Goal: Task Accomplishment & Management: Manage account settings

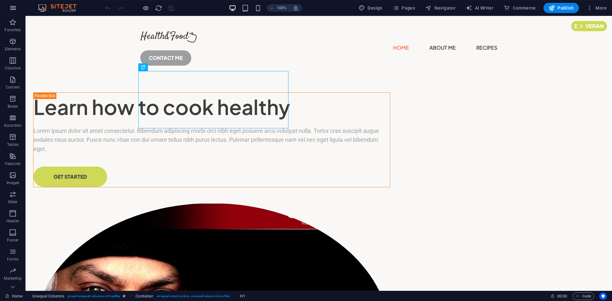
click at [16, 9] on icon "button" at bounding box center [13, 8] width 8 height 8
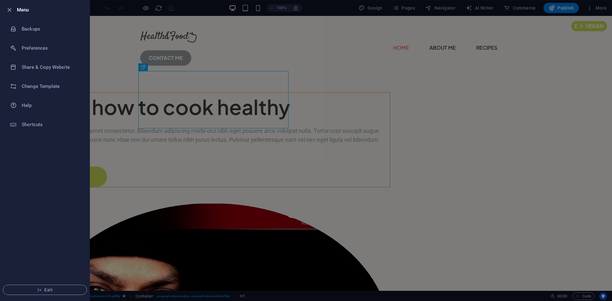
click at [31, 159] on ul "Menu Backups Preferences Share & Copy Website Change Template Help Shortcuts Ex…" at bounding box center [44, 150] width 89 height 300
click at [99, 9] on div at bounding box center [306, 150] width 612 height 301
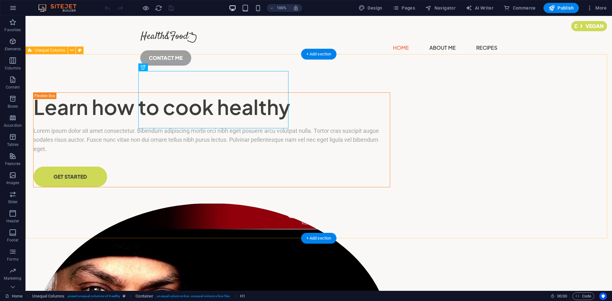
click at [272, 81] on div "Learn how to cook healthy Lorem ipsum dolor sit amet consectetur. Bibendum adip…" at bounding box center [318, 286] width 586 height 420
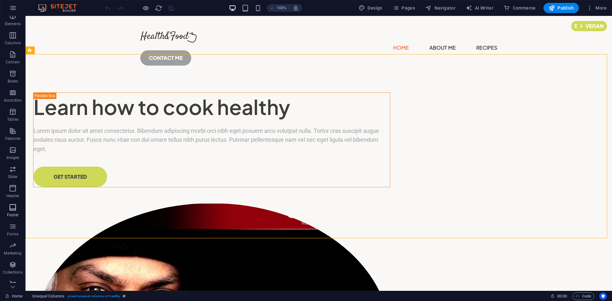
scroll to position [31, 0]
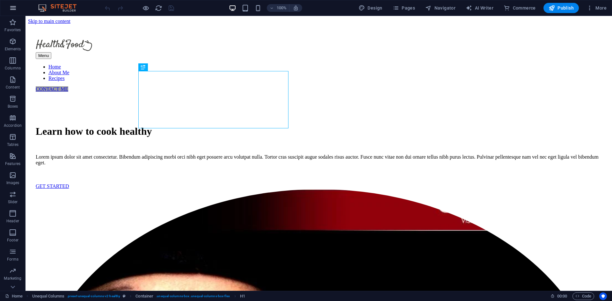
click at [14, 12] on button "button" at bounding box center [12, 7] width 15 height 15
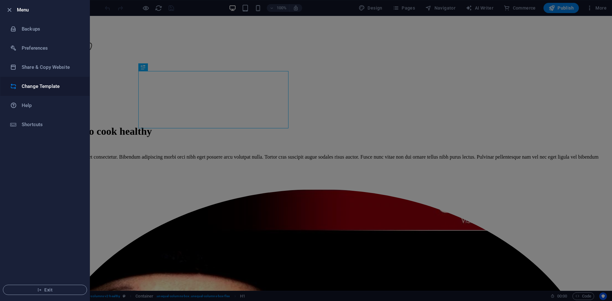
click at [47, 86] on h6 "Change Template" at bounding box center [51, 86] width 59 height 8
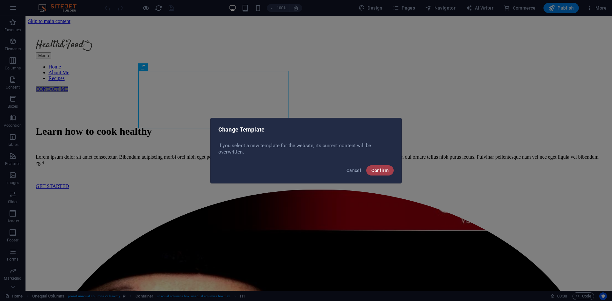
click at [380, 170] on span "Confirm" at bounding box center [379, 170] width 17 height 5
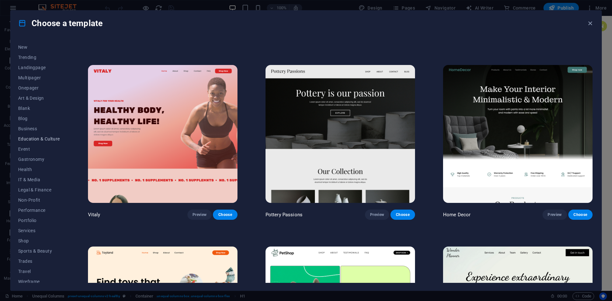
scroll to position [23, 0]
drag, startPoint x: 27, startPoint y: 148, endPoint x: 21, endPoint y: 216, distance: 68.5
click at [21, 216] on span "Portfolio" at bounding box center [39, 216] width 42 height 5
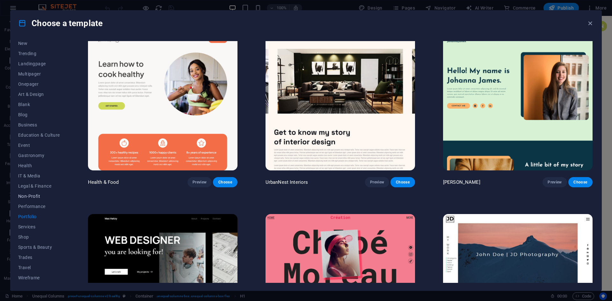
click at [35, 197] on span "Non-Profit" at bounding box center [39, 196] width 42 height 5
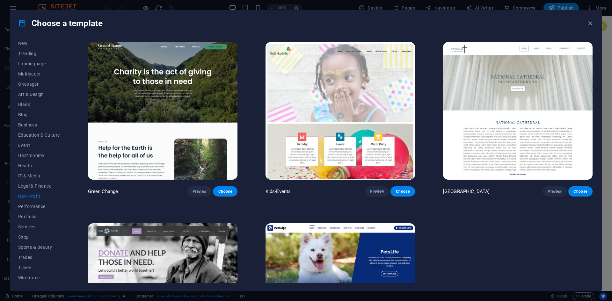
scroll to position [0, 0]
click at [36, 279] on span "Wireframe" at bounding box center [39, 277] width 42 height 5
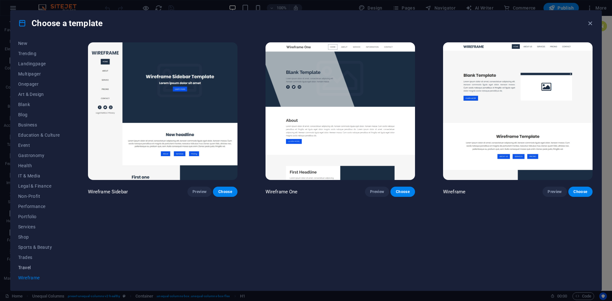
click at [30, 268] on span "Travel" at bounding box center [39, 267] width 42 height 5
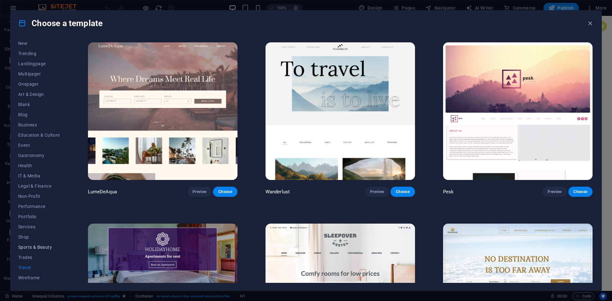
click at [40, 247] on span "Sports & Beauty" at bounding box center [39, 247] width 42 height 5
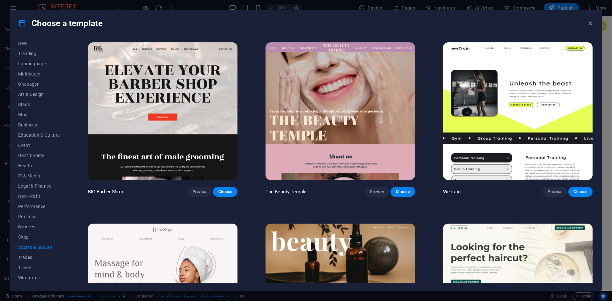
click at [29, 225] on span "Services" at bounding box center [39, 226] width 42 height 5
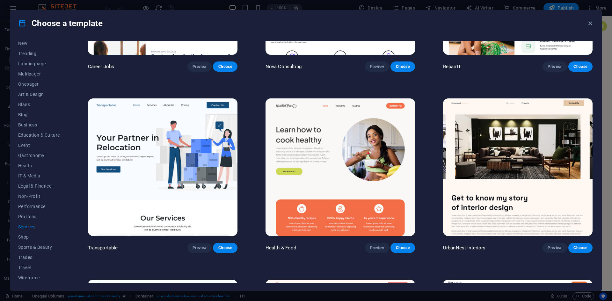
scroll to position [127, 0]
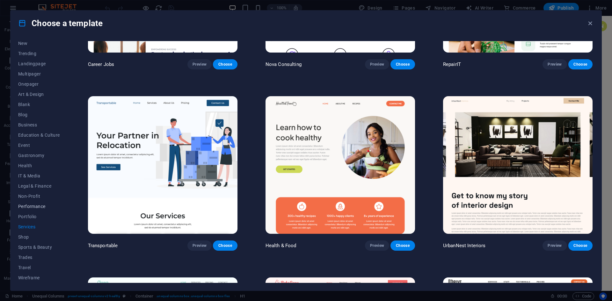
click at [30, 204] on span "Performance" at bounding box center [39, 206] width 42 height 5
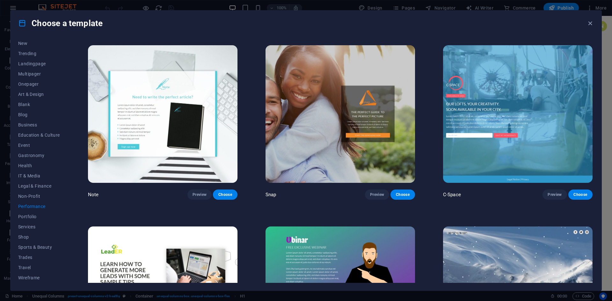
scroll to position [551, 0]
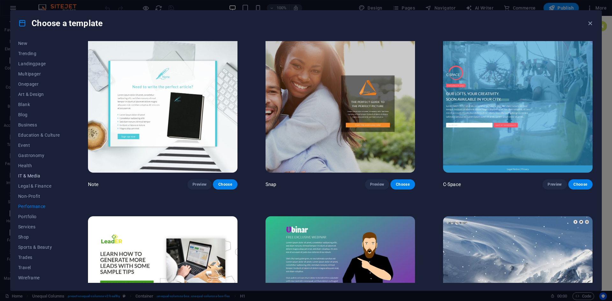
click at [32, 177] on span "IT & Media" at bounding box center [39, 175] width 42 height 5
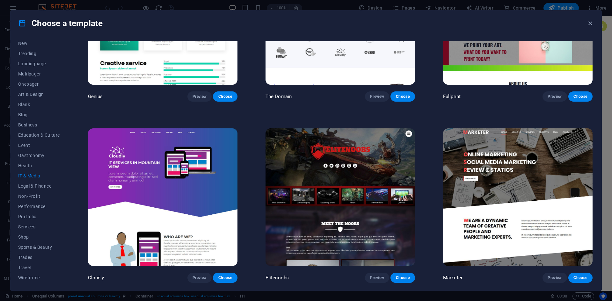
scroll to position [0, 0]
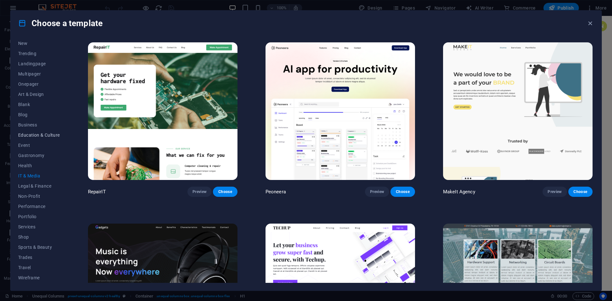
click at [31, 133] on span "Education & Culture" at bounding box center [39, 135] width 42 height 5
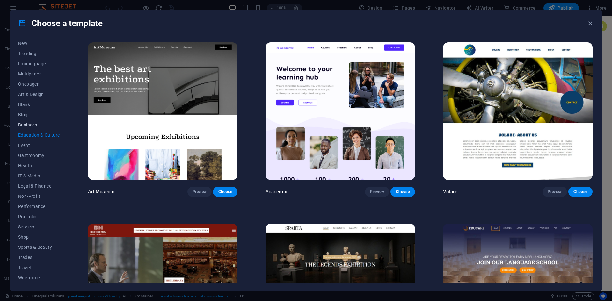
click at [30, 124] on span "Business" at bounding box center [39, 124] width 42 height 5
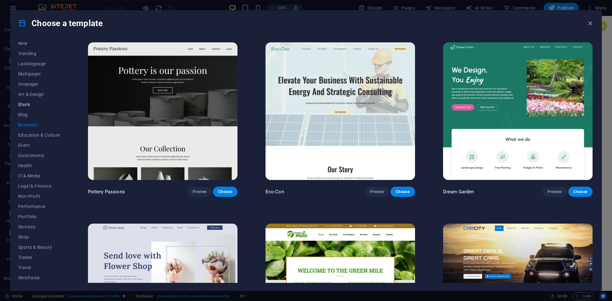
click at [24, 104] on span "Blank" at bounding box center [39, 104] width 42 height 5
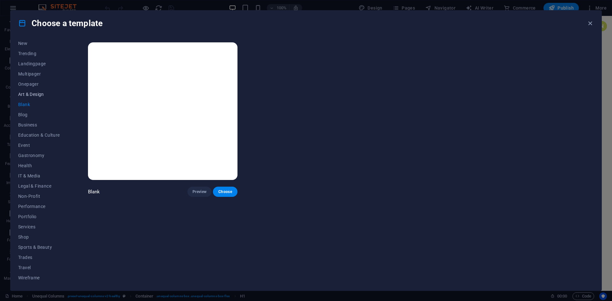
click at [28, 94] on span "Art & Design" at bounding box center [39, 94] width 42 height 5
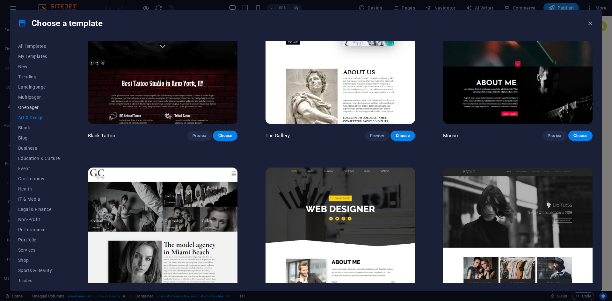
click at [32, 106] on span "Onepager" at bounding box center [39, 107] width 42 height 5
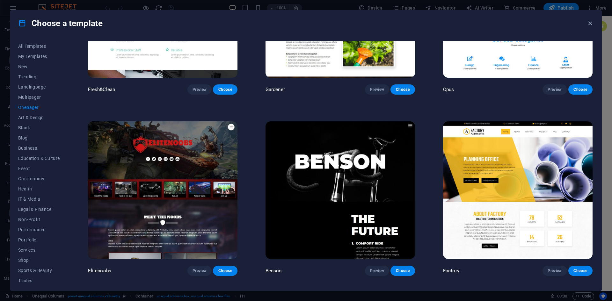
scroll to position [3368, 0]
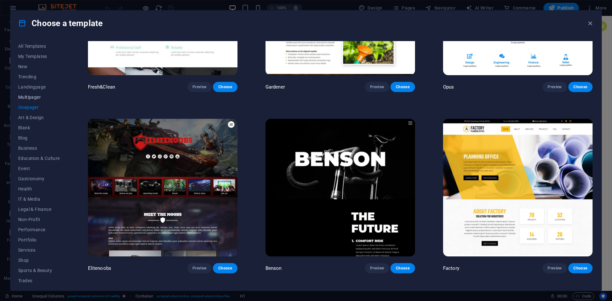
click at [31, 97] on span "Multipager" at bounding box center [39, 97] width 42 height 5
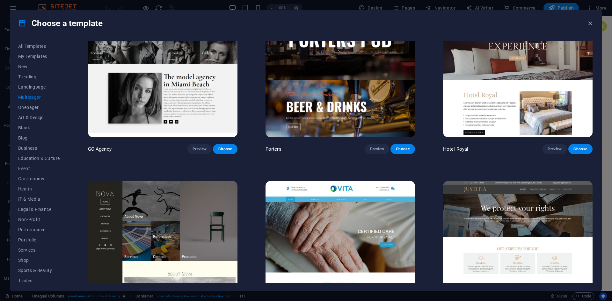
scroll to position [3670, 0]
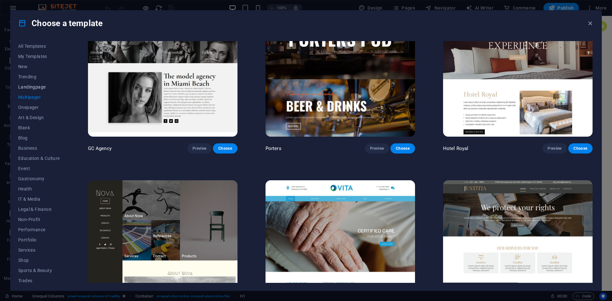
click at [36, 82] on button "Landingpage" at bounding box center [39, 87] width 42 height 10
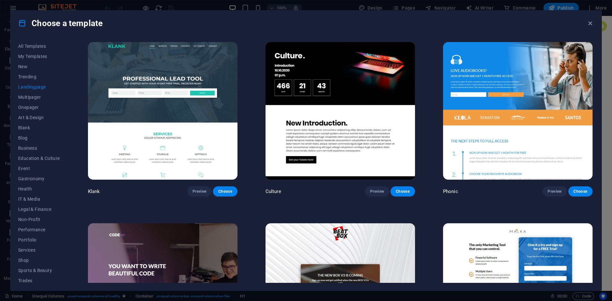
scroll to position [0, 0]
click at [24, 77] on span "Trending" at bounding box center [39, 76] width 42 height 5
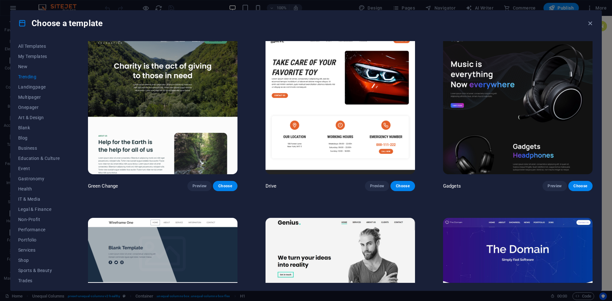
scroll to position [552, 0]
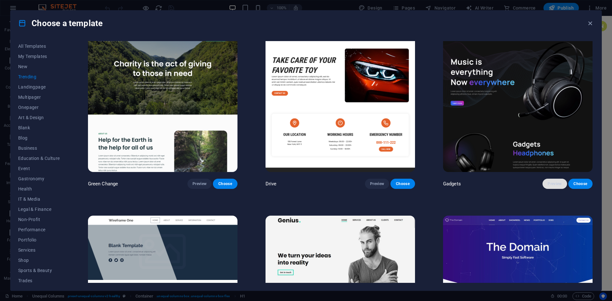
click at [549, 182] on span "Preview" at bounding box center [554, 183] width 14 height 5
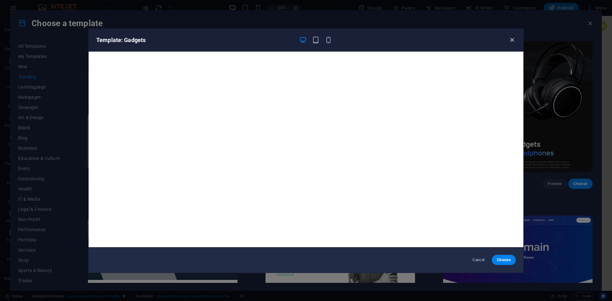
click at [510, 40] on icon "button" at bounding box center [511, 39] width 7 height 7
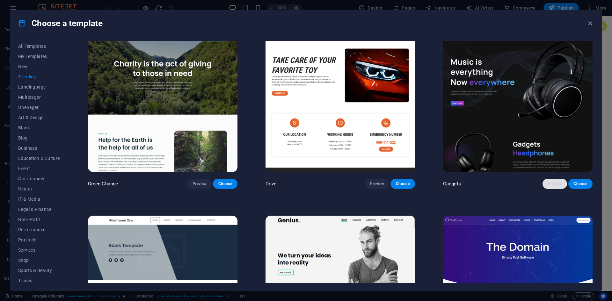
click at [557, 182] on span "Preview" at bounding box center [554, 183] width 14 height 5
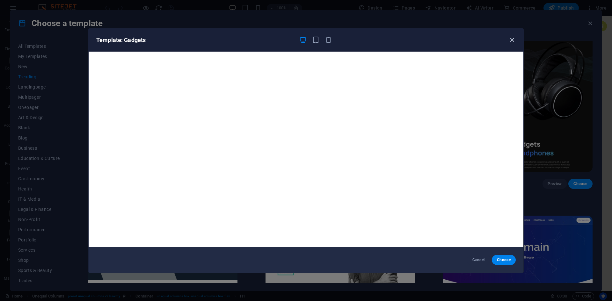
click at [510, 41] on icon "button" at bounding box center [511, 39] width 7 height 7
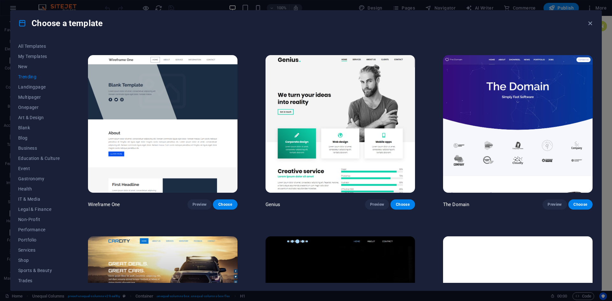
scroll to position [689, 0]
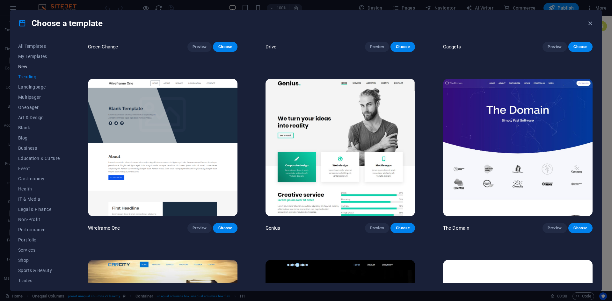
click at [22, 65] on span "New" at bounding box center [39, 66] width 42 height 5
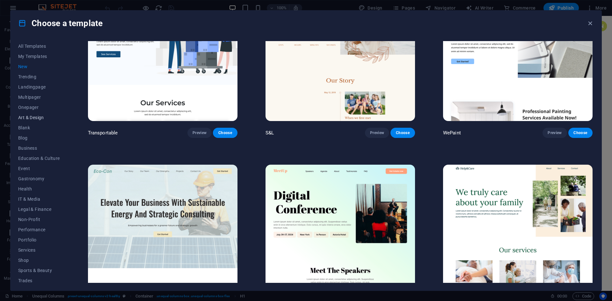
scroll to position [774, 0]
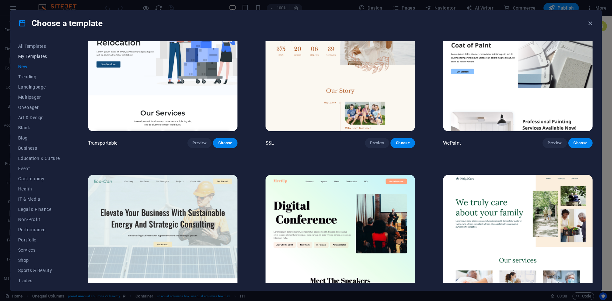
click at [40, 57] on span "My Templates" at bounding box center [39, 56] width 42 height 5
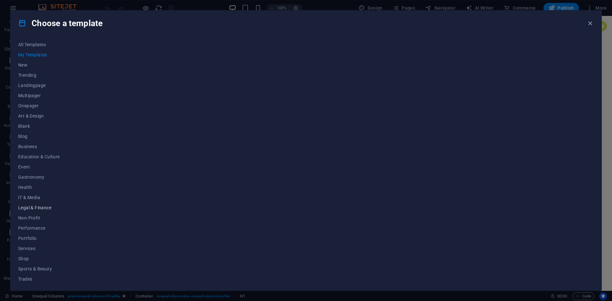
scroll to position [0, 0]
drag, startPoint x: 591, startPoint y: 24, endPoint x: 562, endPoint y: 8, distance: 33.1
click at [591, 24] on icon "button" at bounding box center [589, 23] width 7 height 7
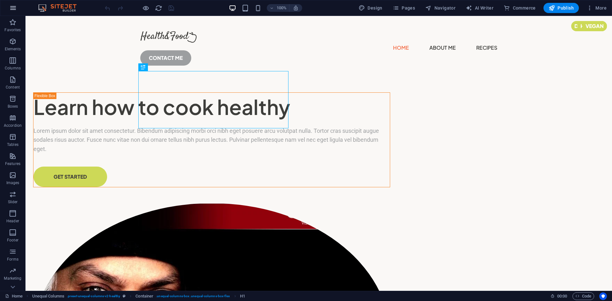
click at [17, 8] on button "button" at bounding box center [12, 7] width 15 height 15
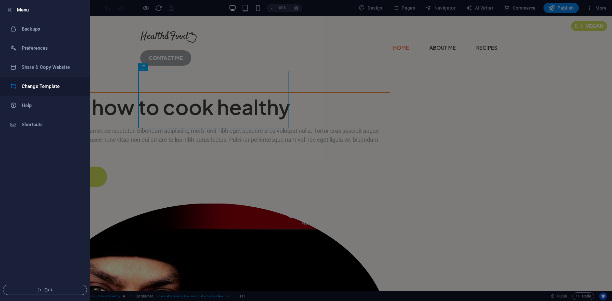
click at [41, 82] on h6 "Change Template" at bounding box center [51, 86] width 59 height 8
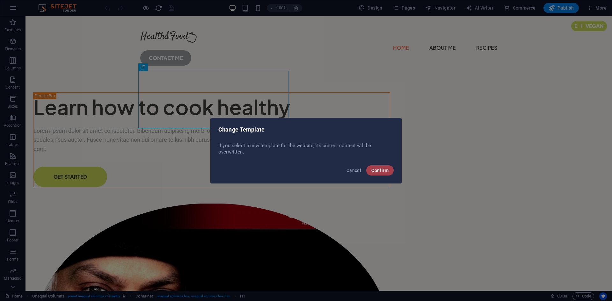
click at [379, 170] on span "Confirm" at bounding box center [379, 170] width 17 height 5
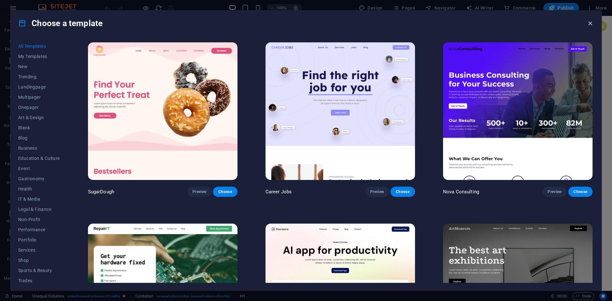
click at [590, 23] on icon "button" at bounding box center [589, 23] width 7 height 7
